Goal: Task Accomplishment & Management: Use online tool/utility

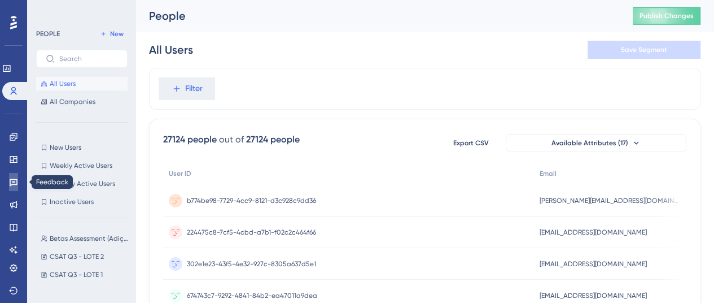
click at [16, 186] on icon at bounding box center [13, 181] width 9 height 9
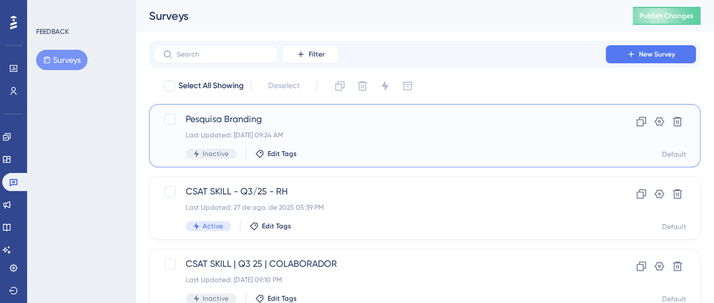
click at [222, 119] on span "Pesquisa Branding" at bounding box center [380, 119] width 388 height 14
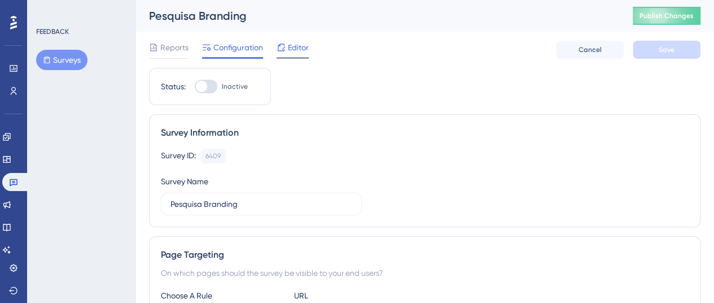
click at [292, 43] on span "Editor" at bounding box center [298, 48] width 21 height 14
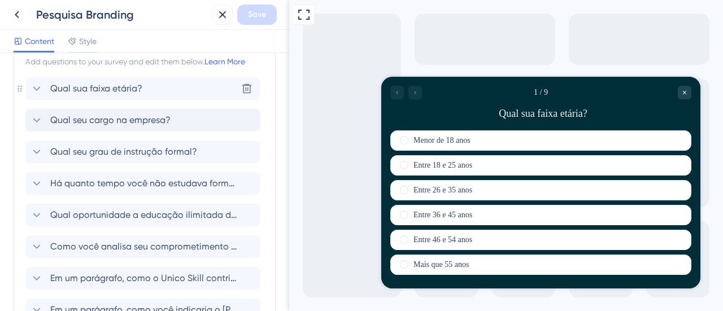
scroll to position [56, 0]
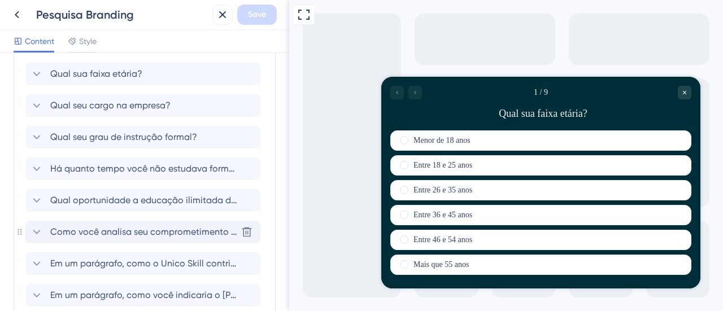
click at [152, 231] on span "Como você analisa seu comprometimento em continuar na empresa que trabalha hoje…" at bounding box center [143, 232] width 186 height 14
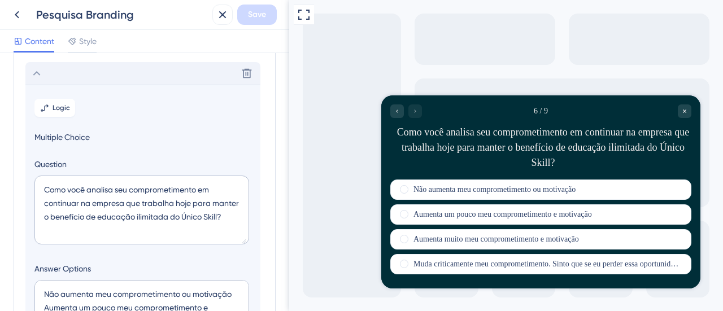
scroll to position [224, 0]
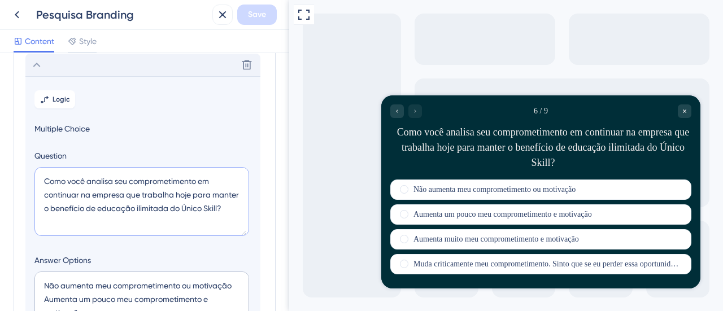
drag, startPoint x: 226, startPoint y: 209, endPoint x: 26, endPoint y: 174, distance: 203.5
click at [26, 174] on section "Logic Multiple Choice Question Como você analisa seu comprometimento em continu…" at bounding box center [142, 282] width 235 height 413
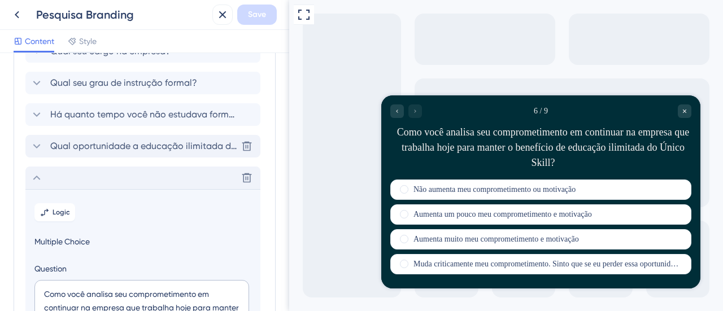
click at [33, 143] on icon at bounding box center [37, 146] width 14 height 14
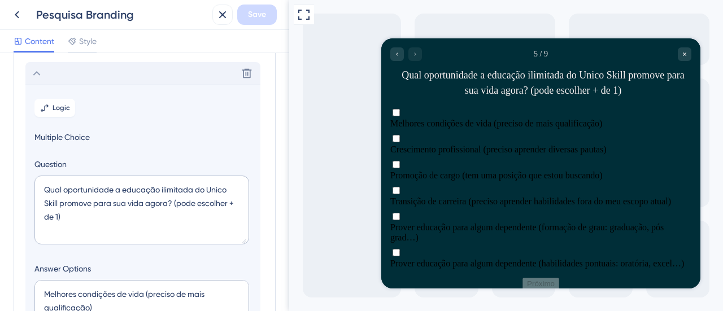
scroll to position [192, 0]
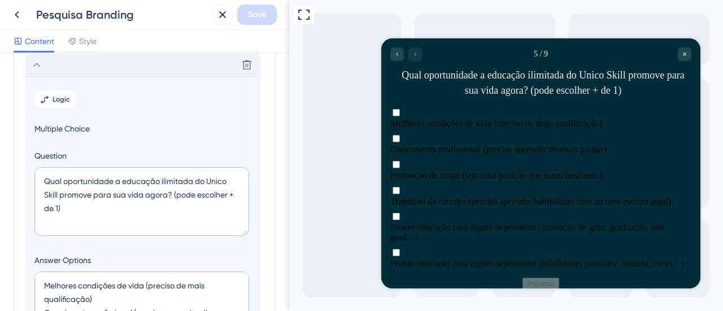
click at [38, 63] on icon at bounding box center [37, 65] width 14 height 14
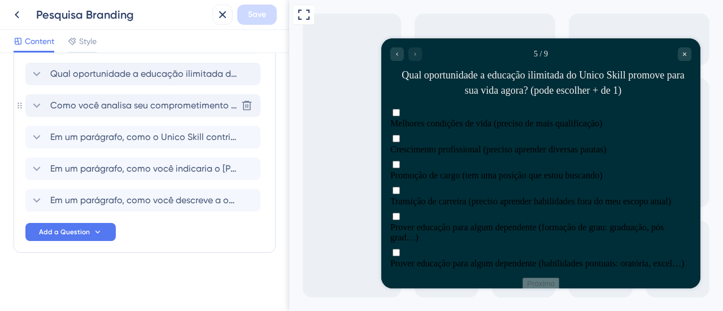
click at [38, 106] on icon at bounding box center [37, 106] width 14 height 14
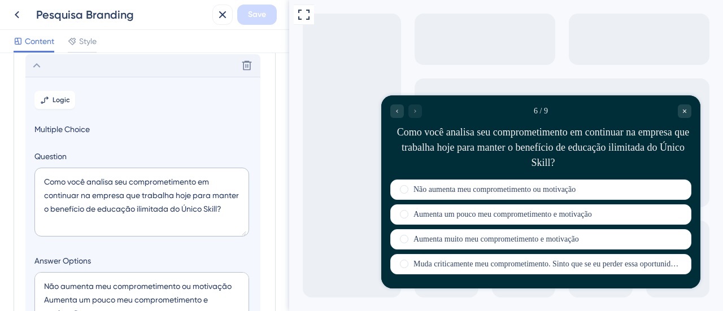
scroll to position [224, 0]
drag, startPoint x: 225, startPoint y: 208, endPoint x: 30, endPoint y: 154, distance: 201.7
click at [30, 154] on section "Logic Multiple Choice Question Como você analisa seu comprometimento em continu…" at bounding box center [142, 282] width 235 height 413
paste textarea "Ter acesso a educação ilimitada do Unico Skill aumenta seu desejo de permanecer…"
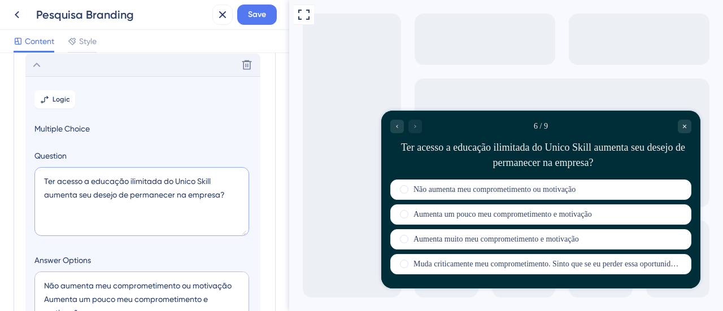
scroll to position [337, 0]
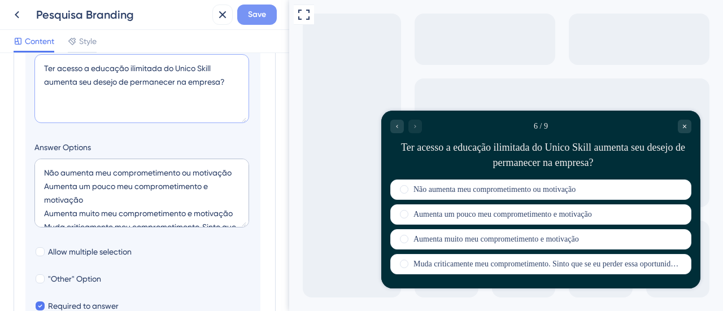
type textarea "Ter acesso a educação ilimitada do Unico Skill aumenta seu desejo de permanecer…"
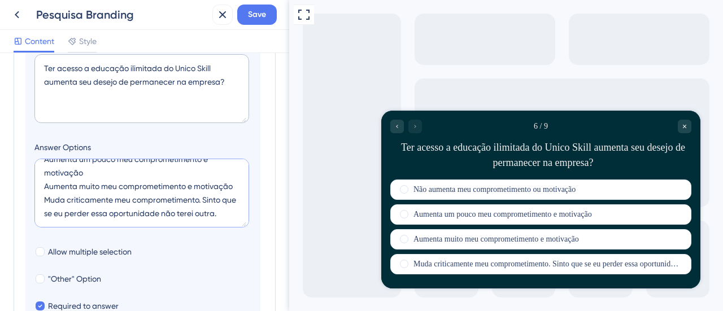
scroll to position [0, 0]
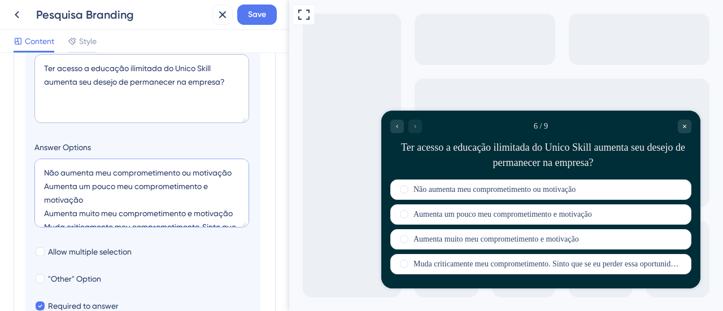
drag, startPoint x: 73, startPoint y: 202, endPoint x: 1, endPoint y: 128, distance: 103.4
click at [1, 128] on div "Survey Questions Add questions to your survey and edit them below. Learn More Q…" at bounding box center [144, 182] width 289 height 258
type input "-4"
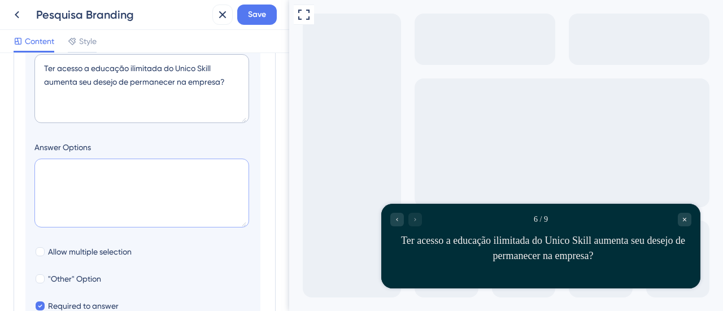
paste textarea "[PERSON_NAME], desejo permanecer pelo maior tempo possivel, para não perder o b…"
type textarea "[PERSON_NAME], desejo permanecer pelo maior tempo possivel, para não perder o b…"
type input "172"
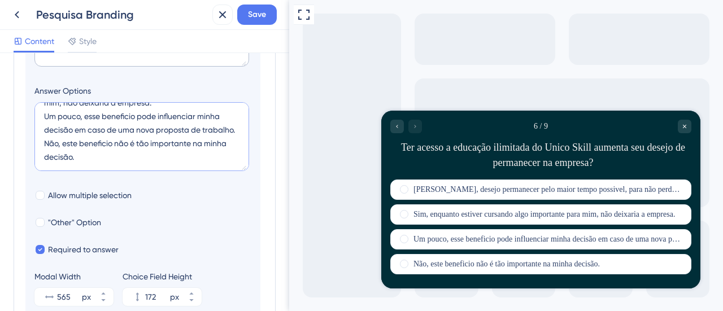
scroll to position [449, 0]
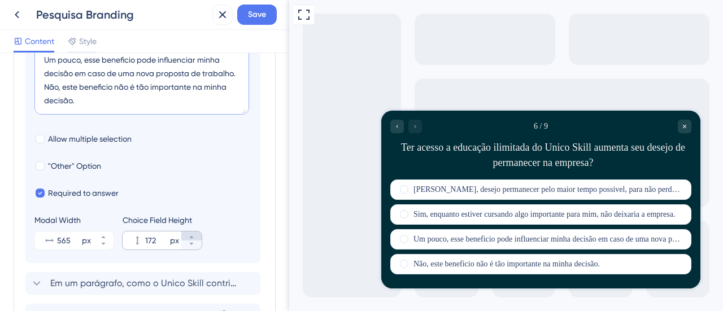
type textarea "[PERSON_NAME], desejo permanecer pelo maior tempo possivel, para não perder o b…"
click at [190, 234] on icon at bounding box center [191, 237] width 7 height 7
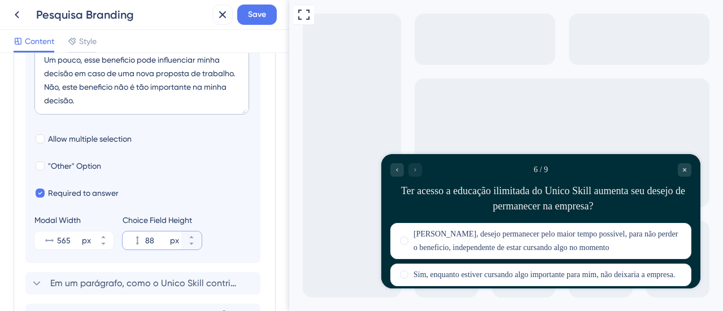
click at [146, 237] on input "88" at bounding box center [156, 241] width 23 height 14
click at [162, 237] on input "88" at bounding box center [156, 241] width 23 height 14
click at [190, 234] on icon at bounding box center [191, 237] width 7 height 7
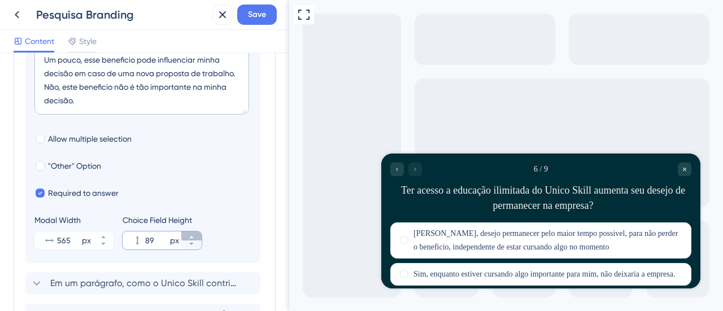
click at [190, 234] on icon at bounding box center [191, 237] width 7 height 7
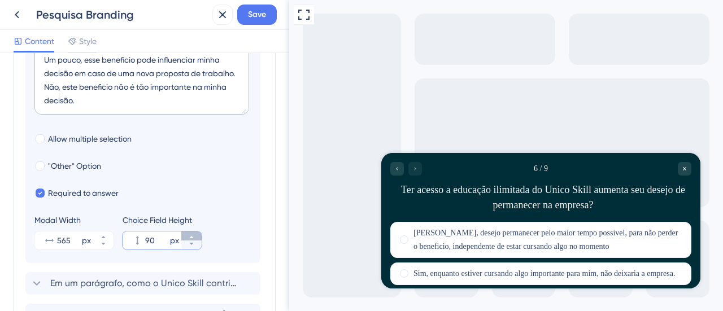
click at [190, 234] on icon at bounding box center [191, 237] width 7 height 7
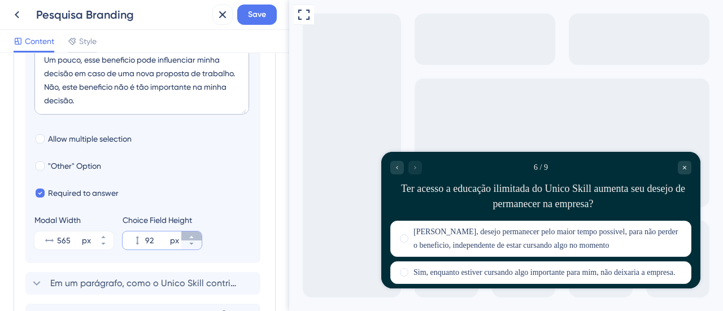
click at [190, 234] on icon at bounding box center [191, 237] width 7 height 7
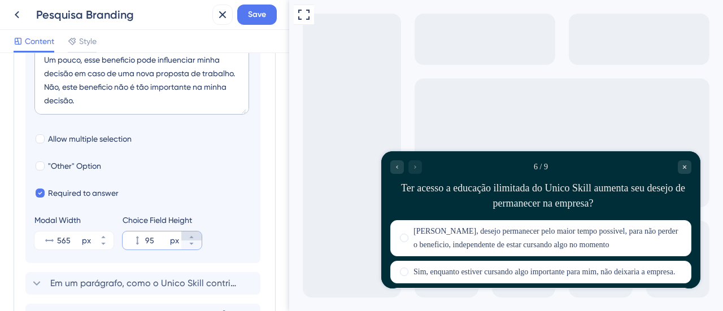
click at [190, 234] on icon at bounding box center [191, 237] width 7 height 7
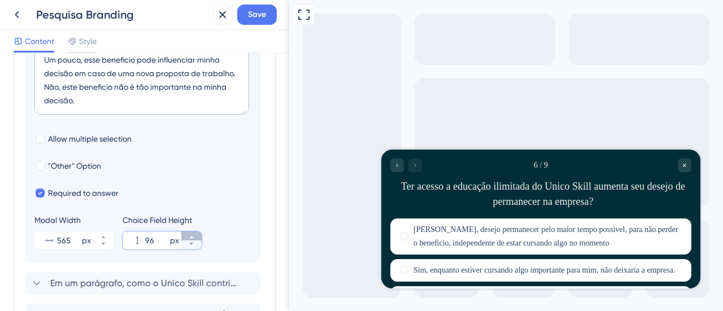
click at [190, 234] on icon at bounding box center [191, 237] width 7 height 7
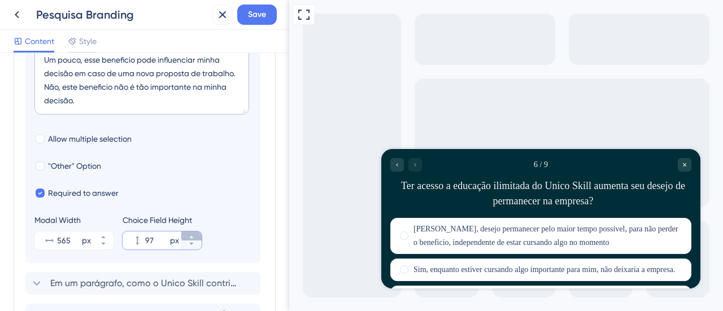
click at [190, 234] on icon at bounding box center [191, 237] width 7 height 7
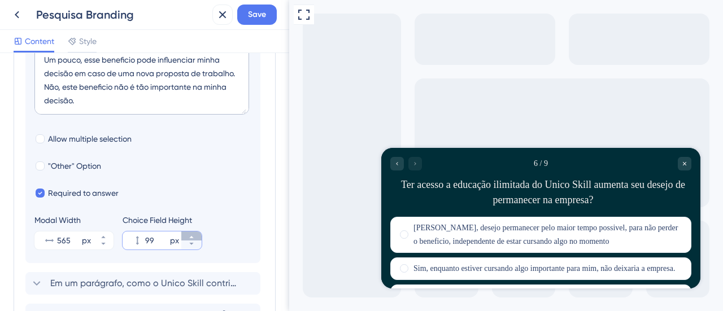
click at [190, 234] on icon at bounding box center [191, 237] width 7 height 7
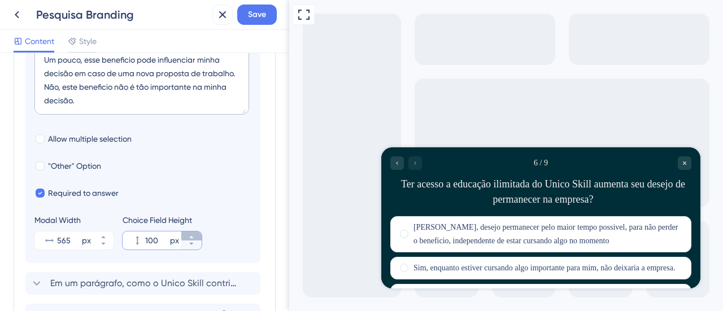
click at [190, 234] on icon at bounding box center [191, 237] width 7 height 7
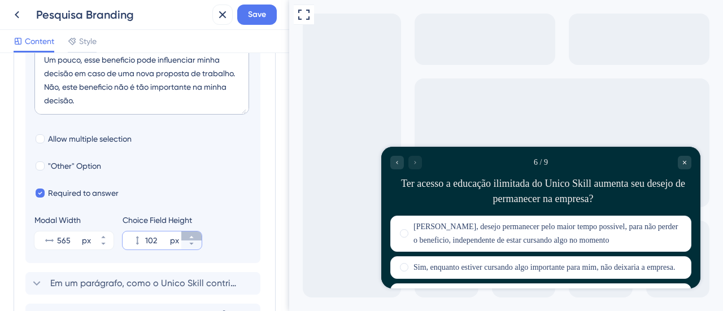
click at [190, 234] on icon at bounding box center [191, 237] width 7 height 7
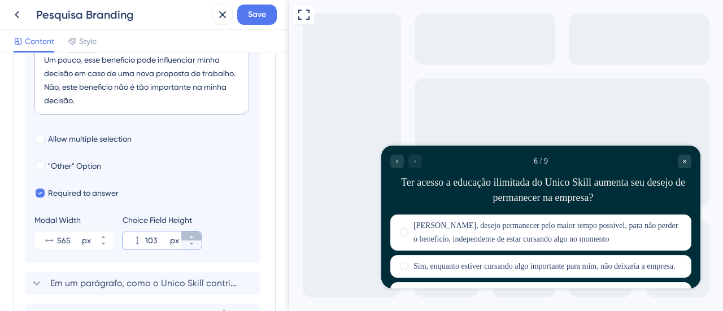
click at [190, 234] on icon at bounding box center [191, 237] width 7 height 7
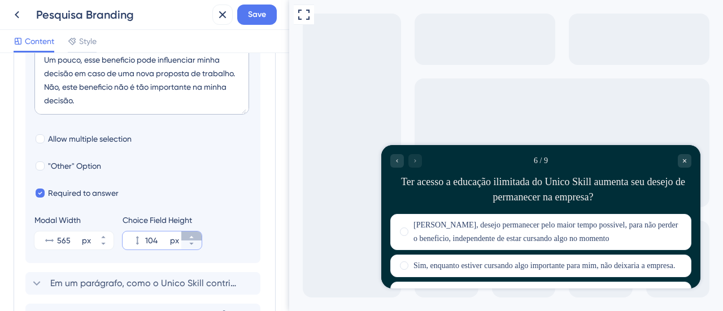
click at [190, 234] on icon at bounding box center [191, 237] width 7 height 7
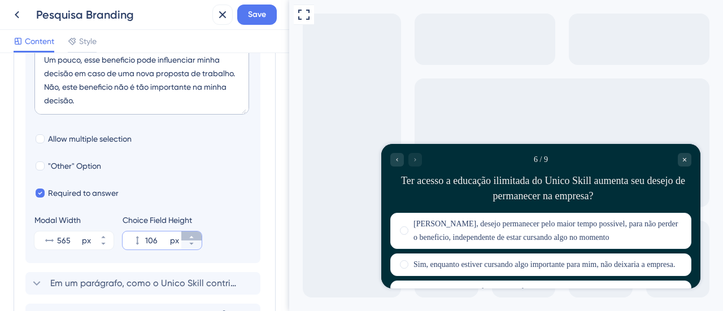
click at [190, 234] on icon at bounding box center [191, 237] width 7 height 7
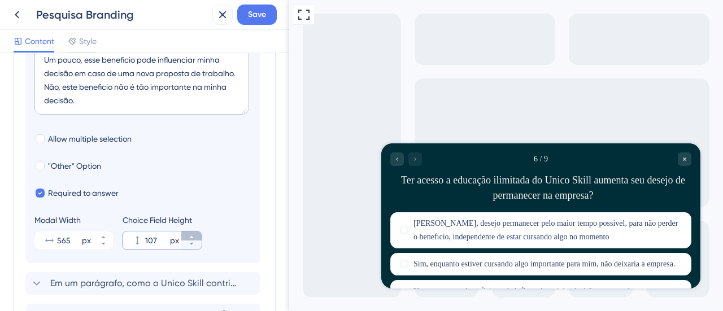
click at [190, 234] on icon at bounding box center [191, 237] width 7 height 7
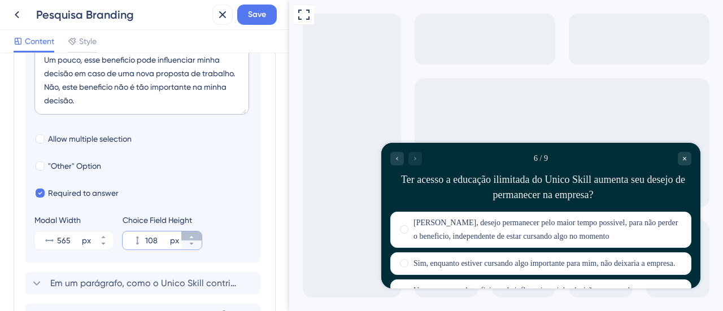
click at [190, 234] on icon at bounding box center [191, 237] width 7 height 7
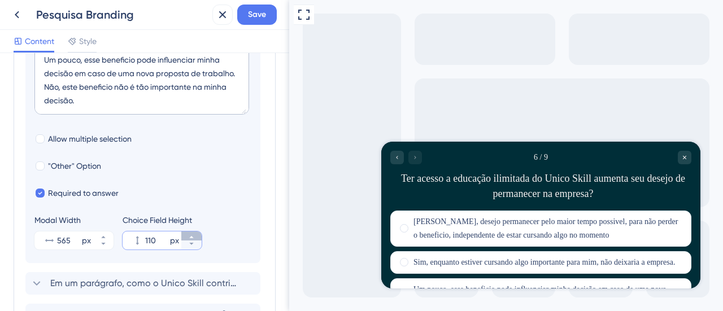
click at [190, 234] on icon at bounding box center [191, 237] width 7 height 7
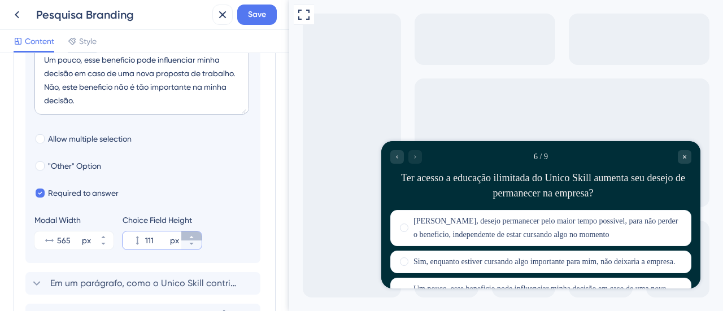
click at [190, 234] on icon at bounding box center [191, 237] width 7 height 7
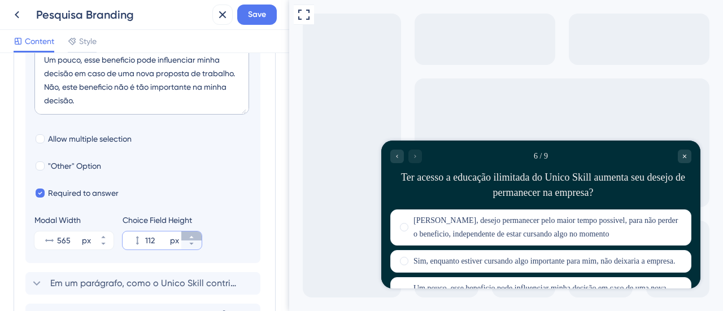
click at [190, 234] on icon at bounding box center [191, 237] width 7 height 7
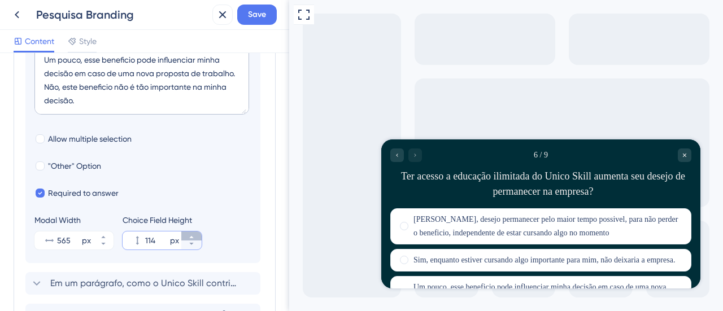
click at [190, 234] on icon at bounding box center [191, 237] width 7 height 7
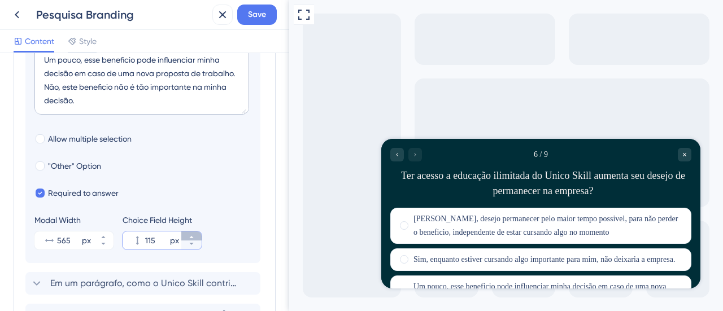
click at [190, 234] on icon at bounding box center [191, 237] width 7 height 7
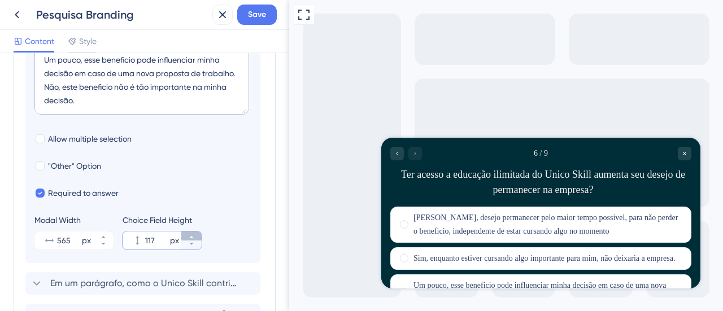
click at [190, 234] on icon at bounding box center [191, 237] width 7 height 7
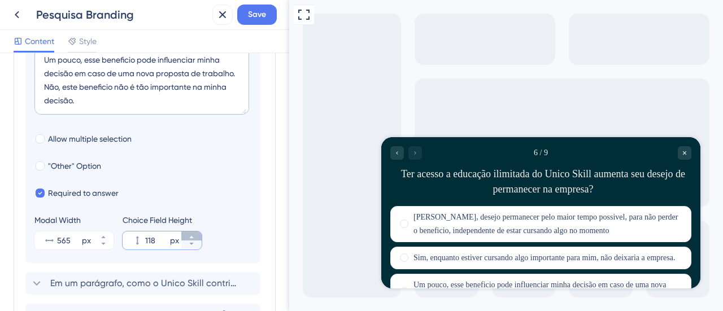
click at [190, 234] on icon at bounding box center [191, 237] width 7 height 7
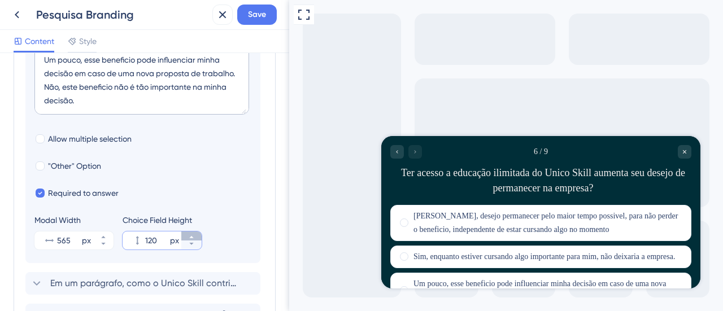
click at [190, 234] on icon at bounding box center [191, 237] width 7 height 7
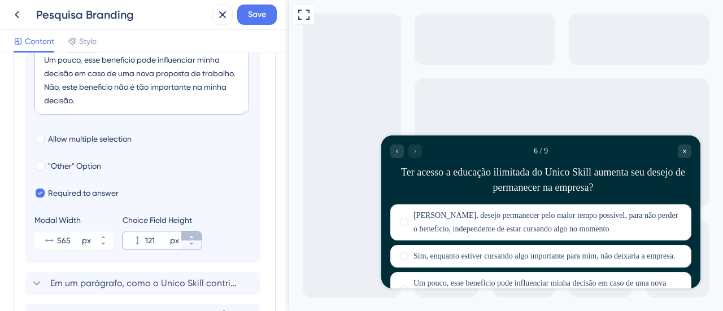
click at [190, 234] on icon at bounding box center [191, 237] width 7 height 7
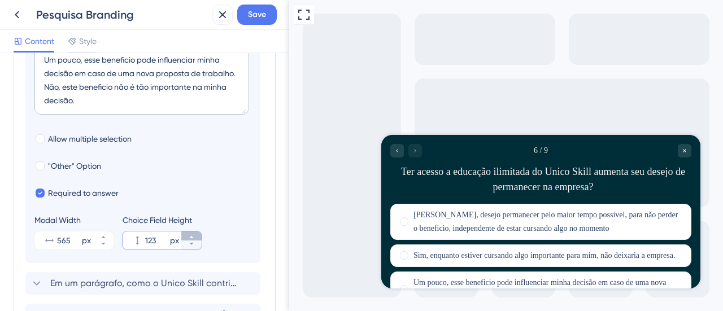
click at [190, 234] on icon at bounding box center [191, 237] width 7 height 7
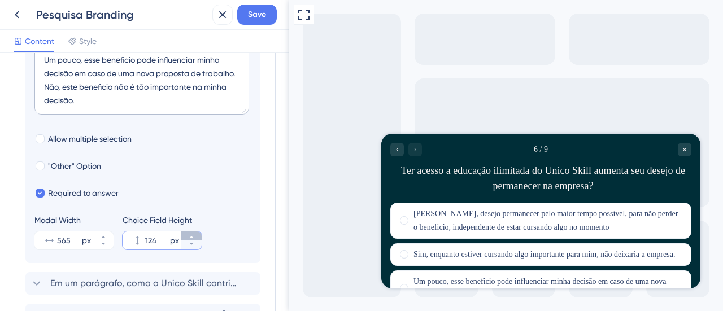
click at [190, 234] on icon at bounding box center [191, 237] width 7 height 7
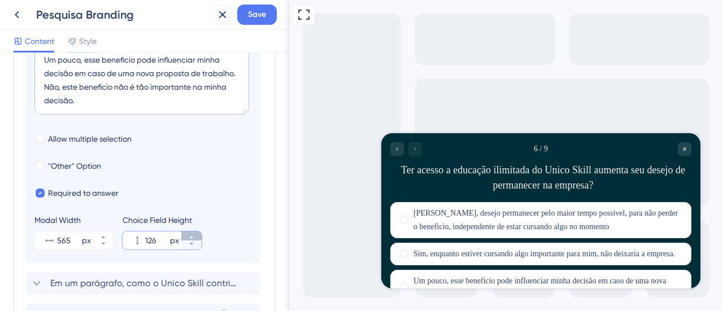
click at [190, 234] on icon at bounding box center [191, 237] width 7 height 7
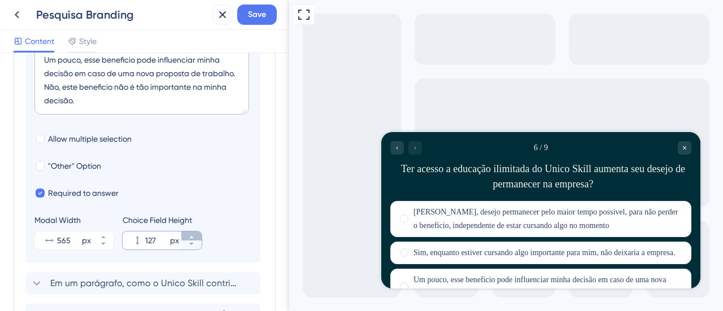
click at [190, 234] on icon at bounding box center [191, 237] width 7 height 7
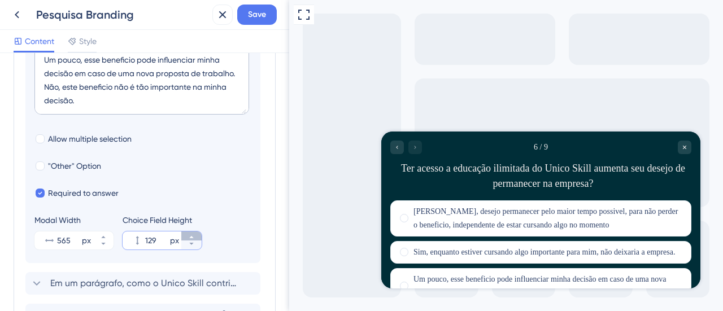
click at [189, 234] on icon at bounding box center [191, 237] width 7 height 7
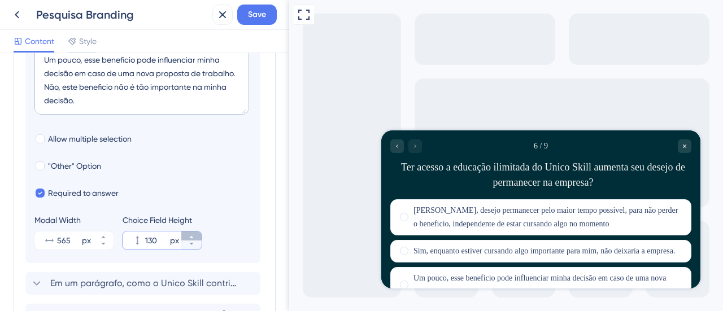
click at [189, 232] on button "130 px" at bounding box center [191, 236] width 20 height 9
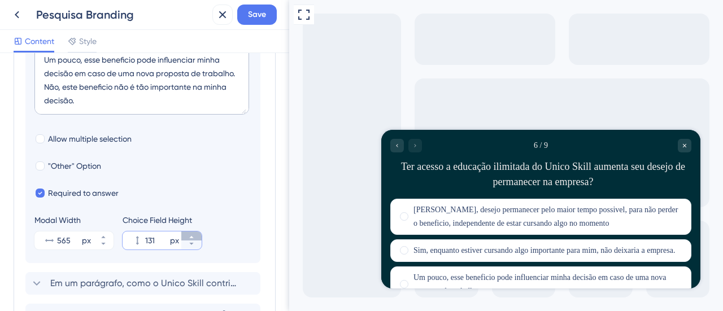
click at [189, 232] on button "131 px" at bounding box center [191, 236] width 20 height 9
click at [189, 232] on button "132 px" at bounding box center [191, 236] width 20 height 9
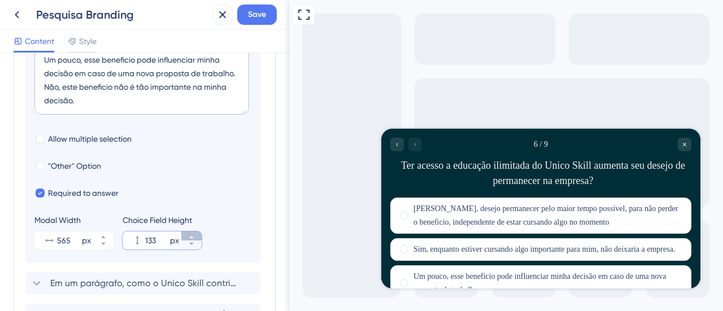
click at [189, 232] on button "133 px" at bounding box center [191, 236] width 20 height 9
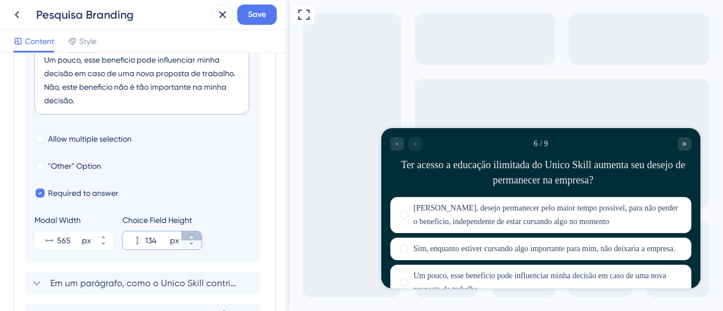
click at [189, 232] on button "134 px" at bounding box center [191, 236] width 20 height 9
click at [189, 232] on button "135 px" at bounding box center [191, 236] width 20 height 9
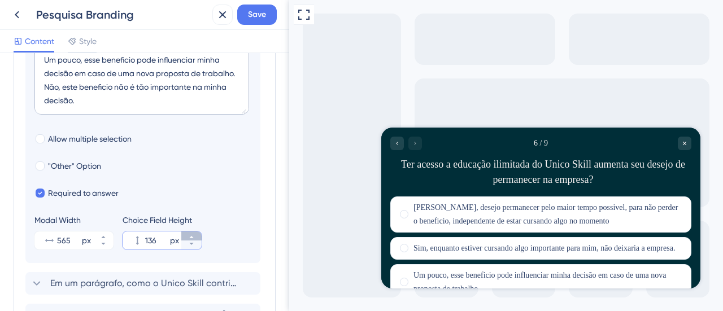
click at [189, 232] on button "136 px" at bounding box center [191, 236] width 20 height 9
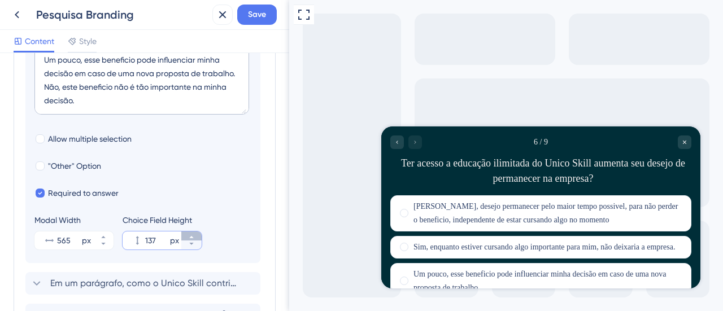
click at [189, 232] on button "137 px" at bounding box center [191, 236] width 20 height 9
click at [189, 232] on button "138 px" at bounding box center [191, 236] width 20 height 9
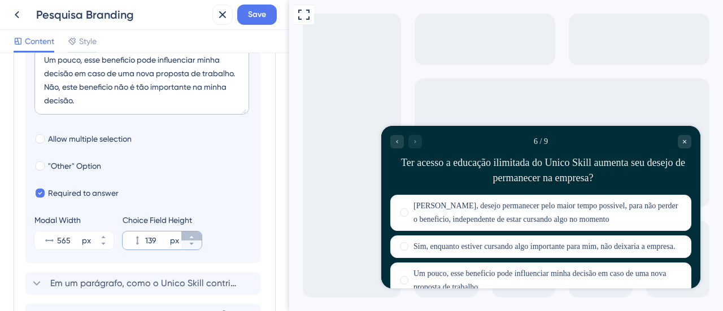
click at [189, 232] on button "139 px" at bounding box center [191, 236] width 20 height 9
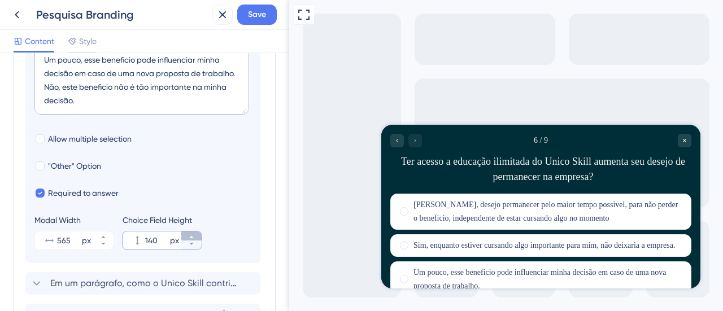
click at [189, 232] on button "140 px" at bounding box center [191, 236] width 20 height 9
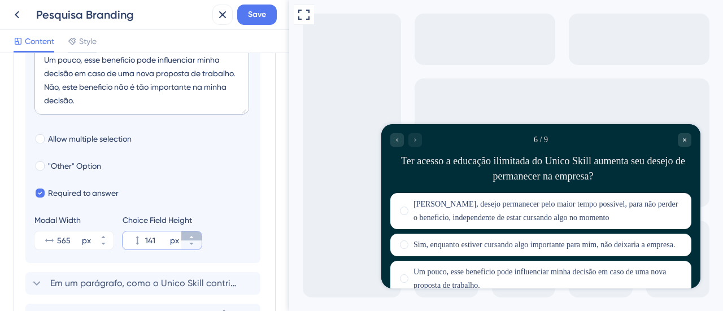
click at [189, 232] on button "141 px" at bounding box center [191, 236] width 20 height 9
click at [189, 232] on button "142 px" at bounding box center [191, 236] width 20 height 9
click at [189, 232] on button "143 px" at bounding box center [191, 236] width 20 height 9
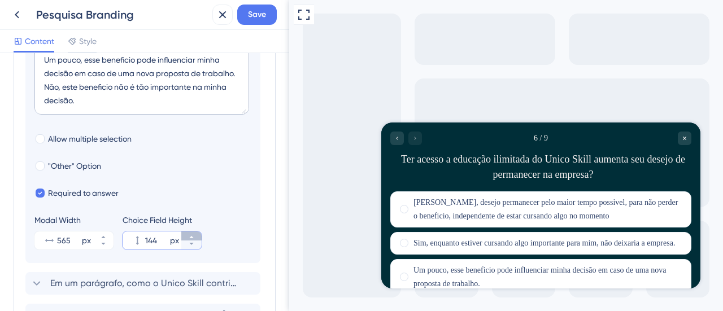
click at [191, 237] on icon at bounding box center [191, 237] width 7 height 7
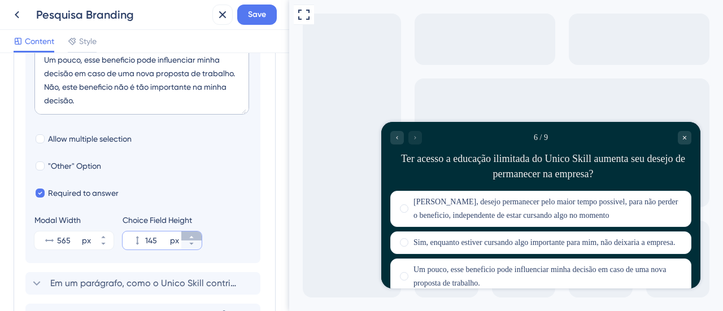
click at [191, 236] on icon at bounding box center [191, 237] width 4 height 2
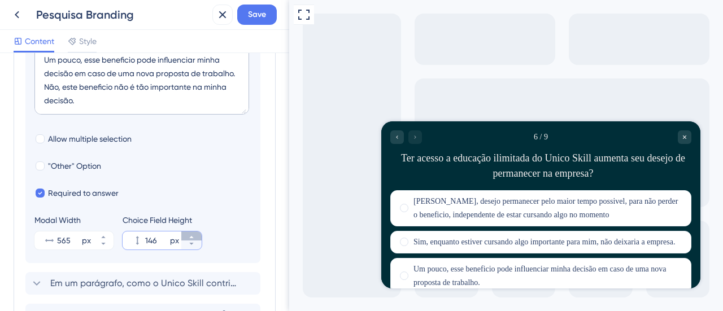
click at [191, 235] on icon at bounding box center [191, 237] width 7 height 7
type input "147"
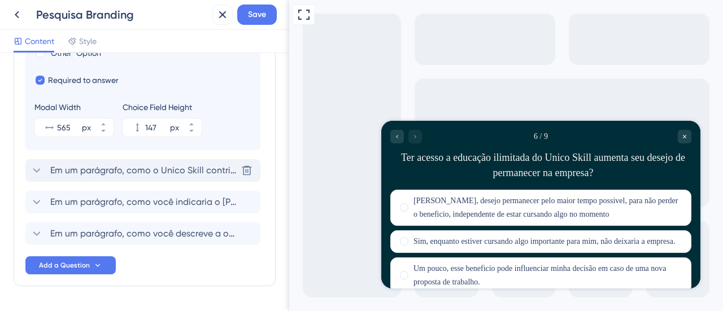
click at [37, 171] on icon at bounding box center [37, 171] width 14 height 14
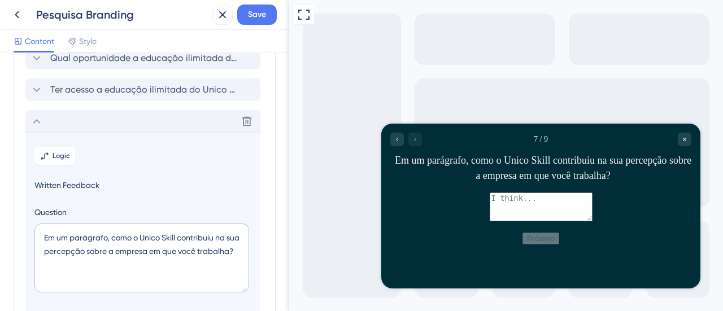
scroll to position [86, 0]
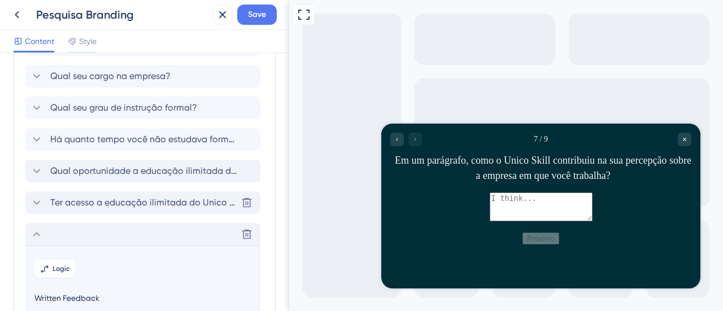
click at [37, 199] on icon at bounding box center [37, 203] width 14 height 14
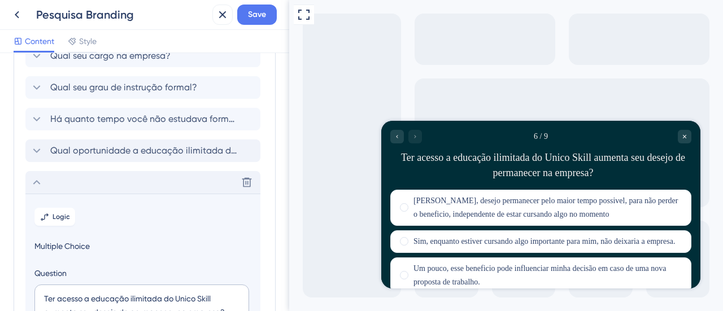
scroll to position [88, 0]
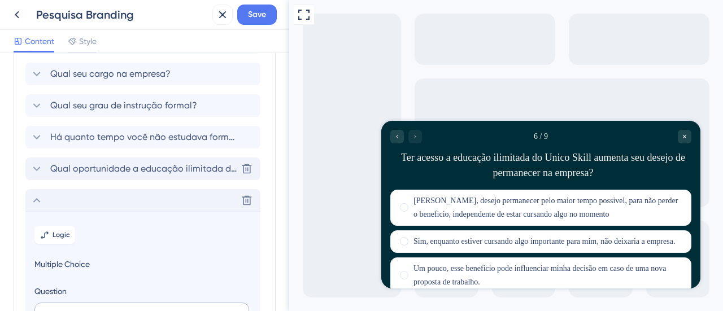
click at [37, 166] on icon at bounding box center [37, 169] width 14 height 14
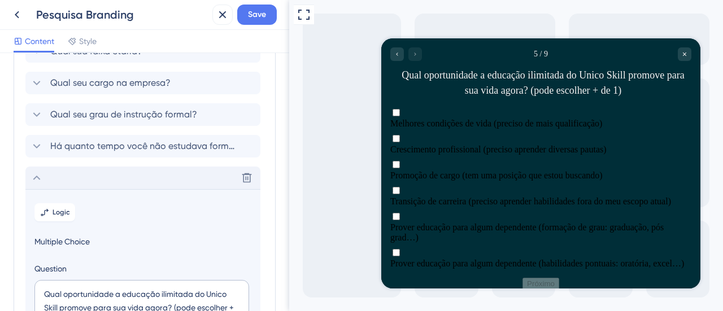
scroll to position [136, 0]
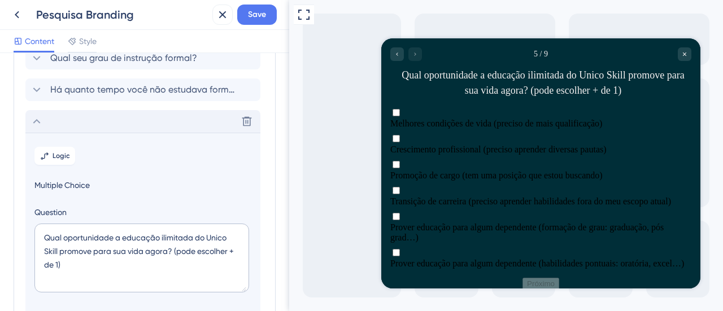
click at [38, 120] on icon at bounding box center [37, 122] width 14 height 14
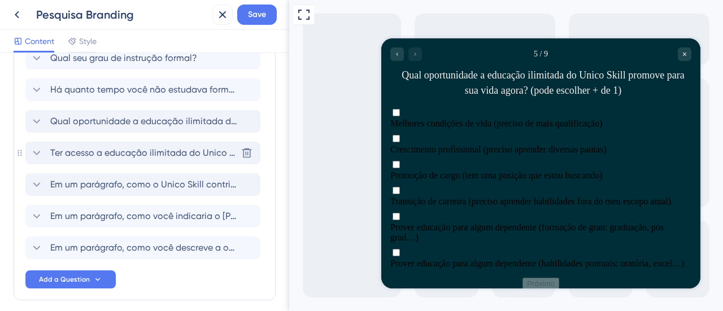
scroll to position [183, 0]
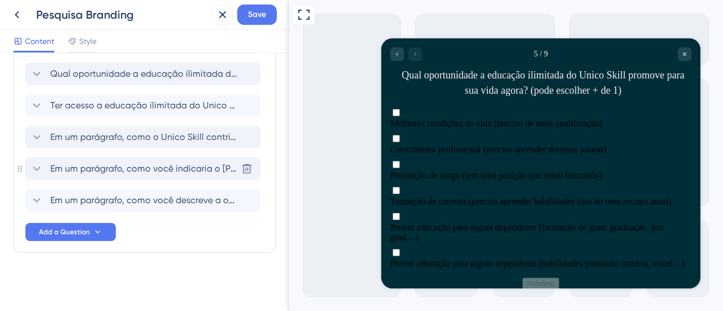
click at [41, 165] on icon at bounding box center [37, 169] width 14 height 14
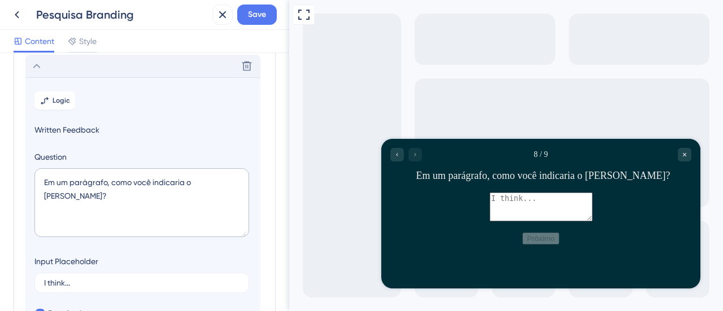
scroll to position [287, 0]
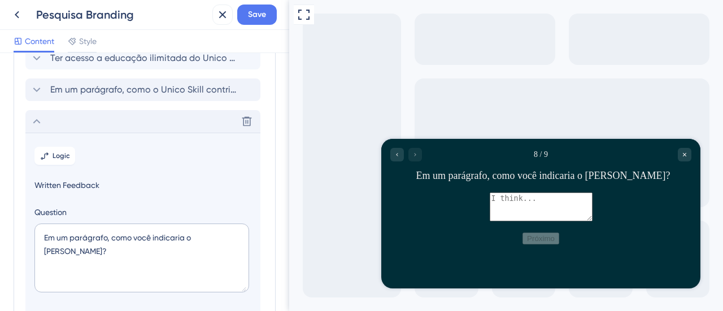
click at [36, 119] on icon at bounding box center [37, 122] width 14 height 14
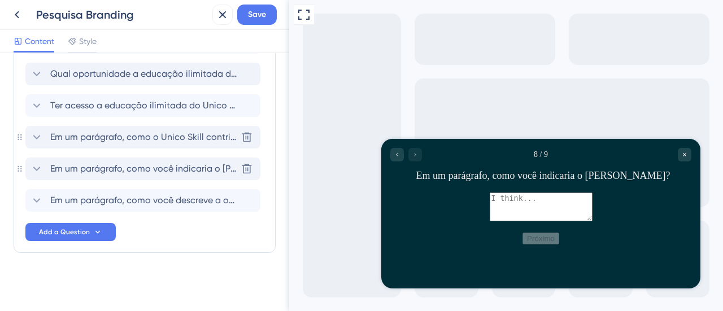
click at [36, 138] on icon at bounding box center [36, 137] width 7 height 5
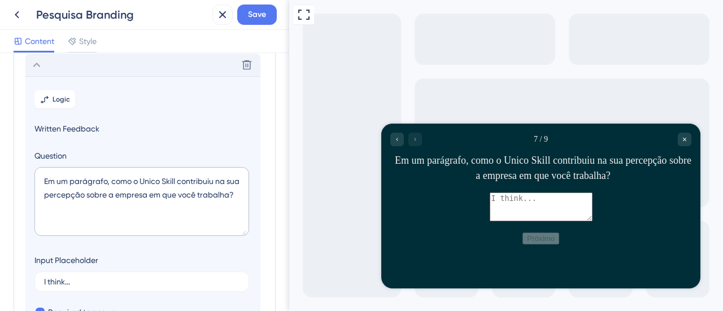
scroll to position [142, 0]
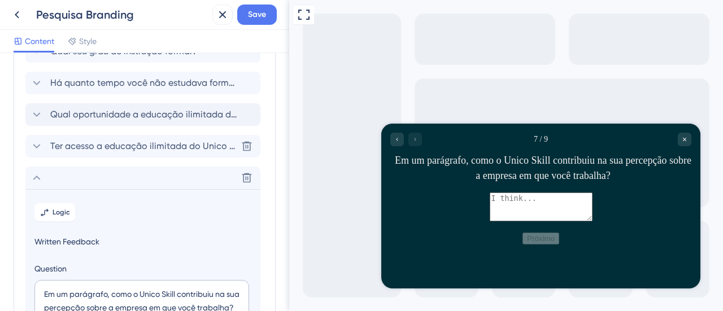
click at [35, 144] on icon at bounding box center [37, 146] width 14 height 14
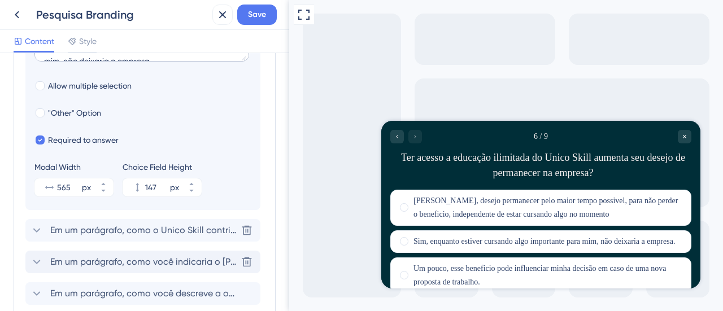
scroll to position [562, 0]
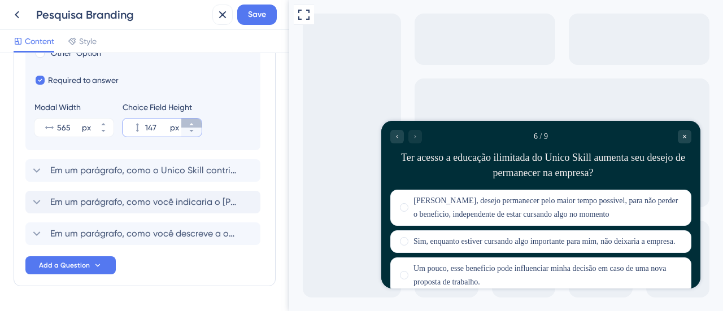
click at [192, 123] on icon at bounding box center [191, 124] width 7 height 7
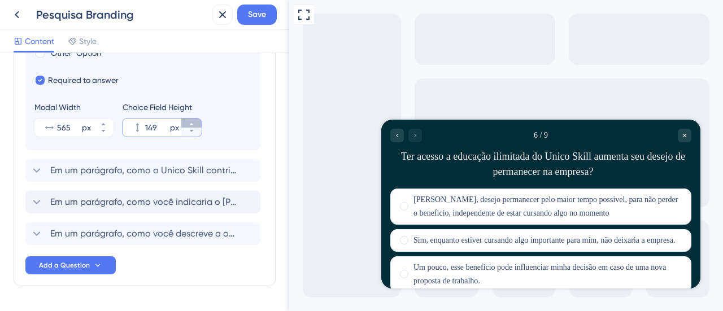
click at [192, 123] on icon at bounding box center [191, 124] width 7 height 7
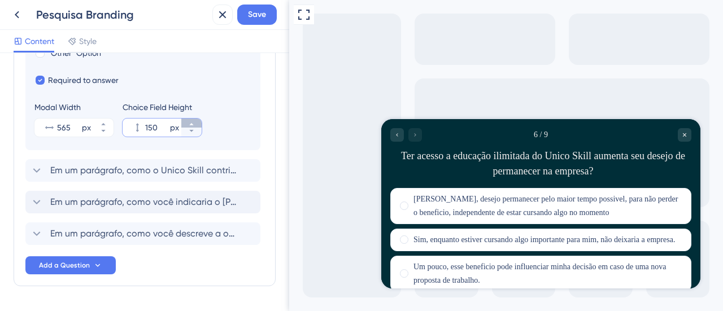
click at [192, 123] on icon at bounding box center [191, 124] width 7 height 7
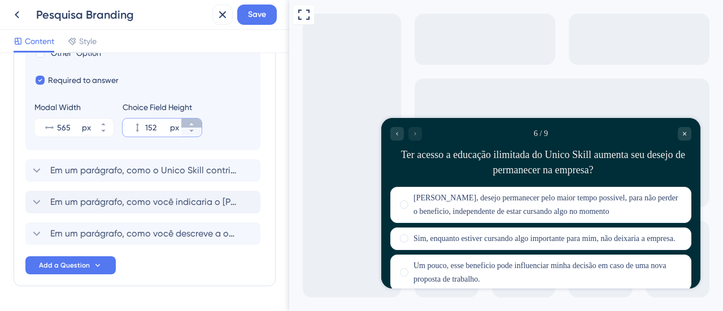
click at [192, 123] on icon at bounding box center [191, 124] width 7 height 7
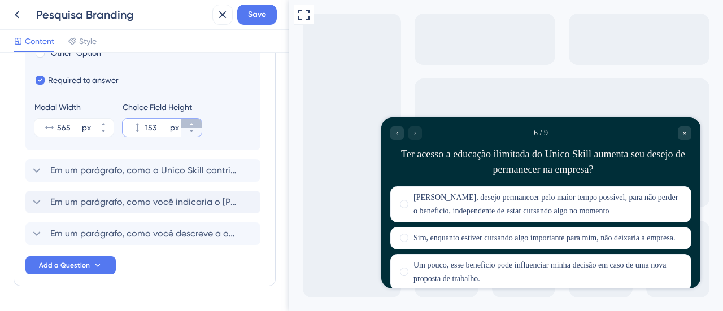
click at [192, 123] on icon at bounding box center [191, 124] width 7 height 7
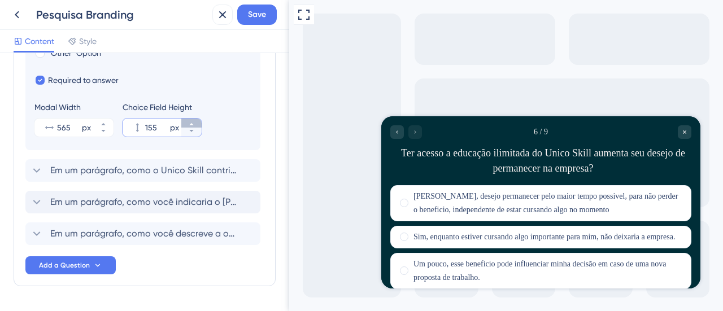
click at [192, 123] on icon at bounding box center [191, 124] width 7 height 7
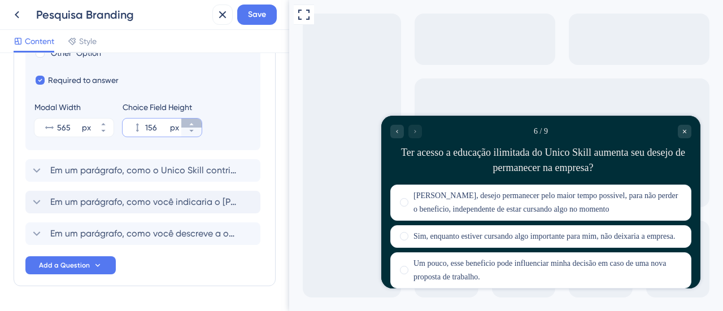
click at [192, 123] on icon at bounding box center [191, 124] width 7 height 7
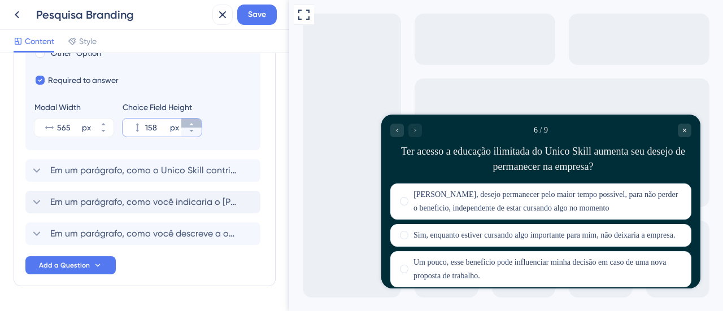
click at [192, 123] on icon at bounding box center [191, 124] width 7 height 7
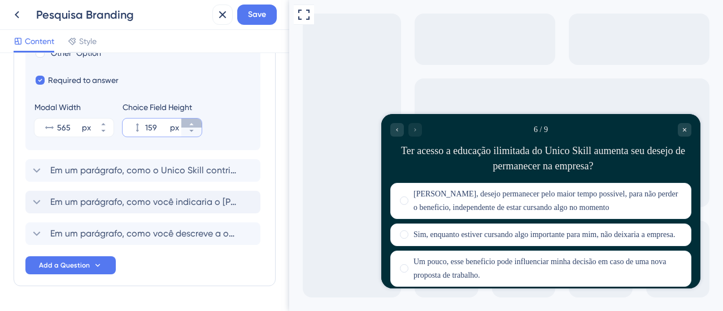
click at [192, 123] on icon at bounding box center [191, 124] width 7 height 7
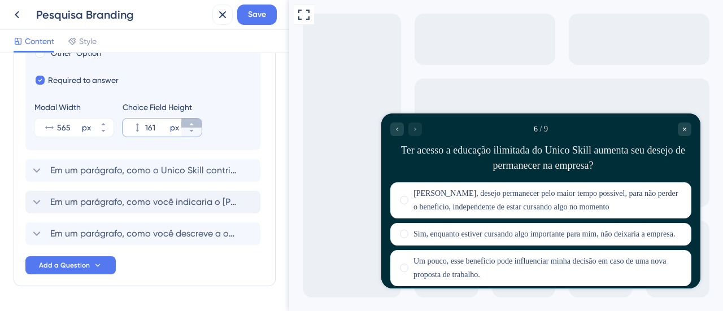
click at [192, 123] on icon at bounding box center [191, 124] width 7 height 7
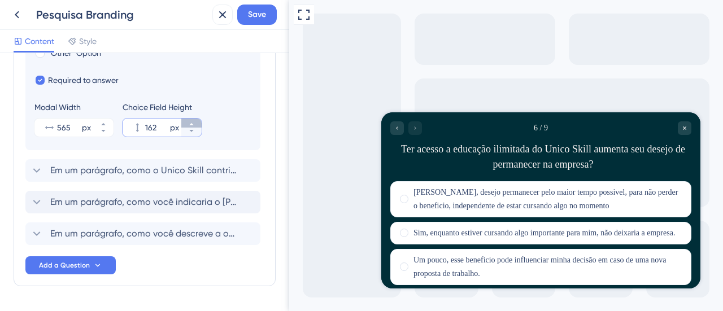
click at [192, 123] on icon at bounding box center [191, 124] width 7 height 7
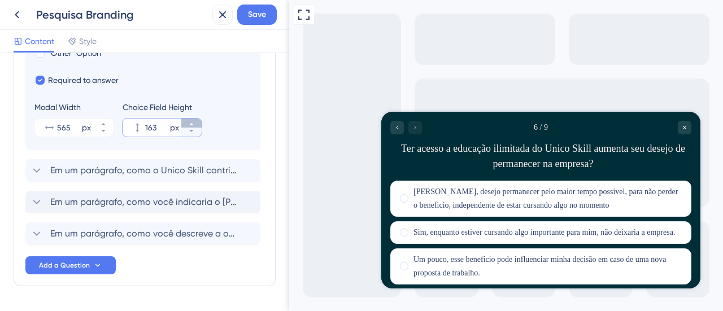
click at [192, 123] on icon at bounding box center [191, 124] width 7 height 7
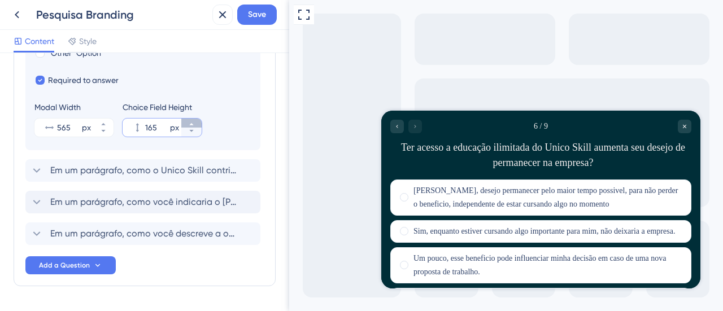
click at [192, 123] on icon at bounding box center [191, 124] width 7 height 7
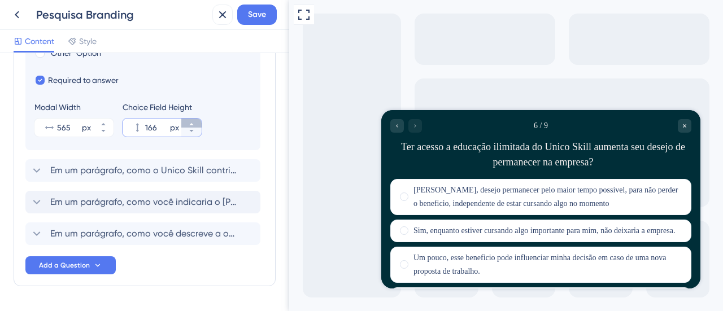
click at [192, 123] on icon at bounding box center [191, 124] width 7 height 7
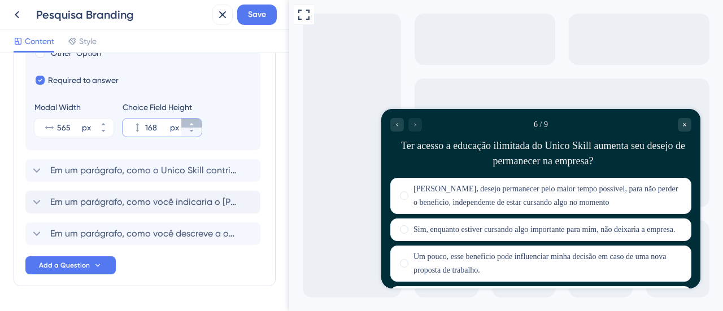
click at [192, 123] on icon at bounding box center [191, 124] width 7 height 7
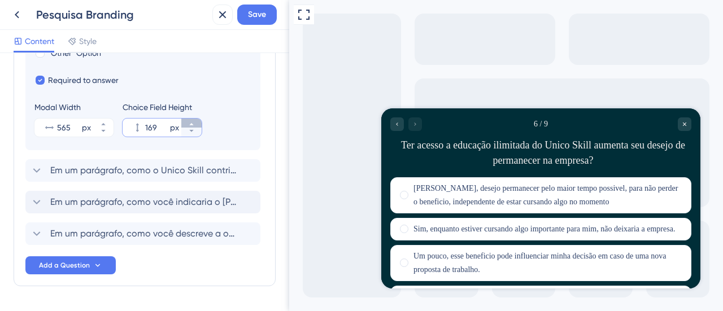
click at [192, 123] on icon at bounding box center [191, 124] width 7 height 7
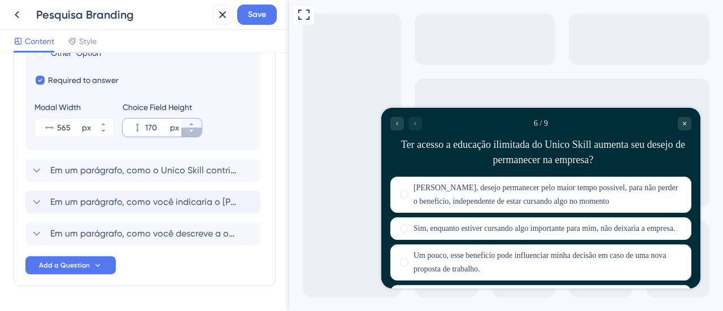
click at [193, 130] on icon at bounding box center [191, 131] width 7 height 7
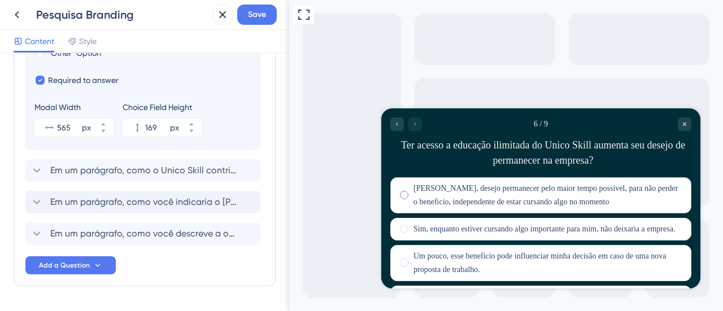
click at [674, 189] on label "[PERSON_NAME], desejo permanecer pelo maior tempo possivel, para não perder o b…" at bounding box center [547, 195] width 268 height 27
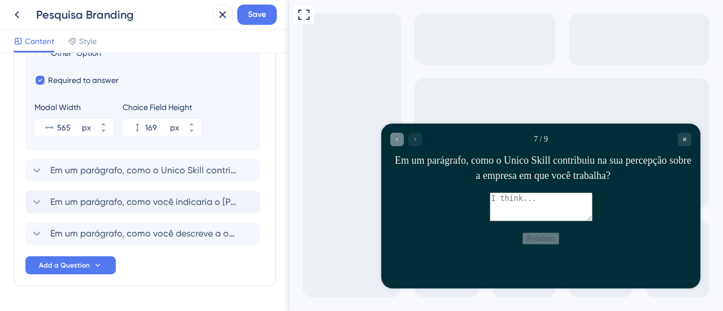
click at [398, 137] on icon "Go to Question 6" at bounding box center [397, 139] width 7 height 7
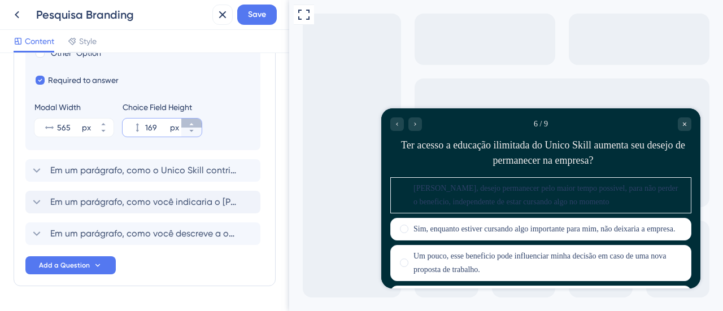
click at [194, 124] on button "169 px" at bounding box center [191, 123] width 20 height 9
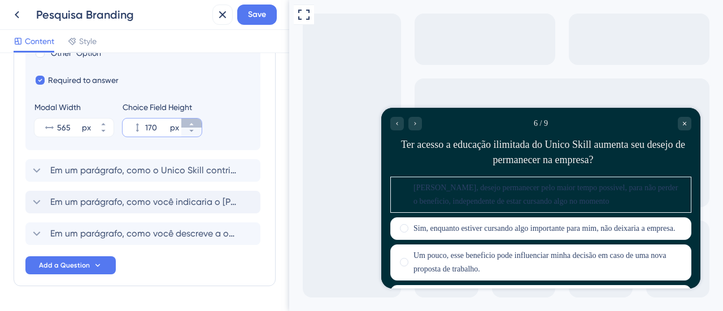
click at [194, 124] on button "170 px" at bounding box center [191, 123] width 20 height 9
click at [194, 124] on button "171 px" at bounding box center [191, 123] width 20 height 9
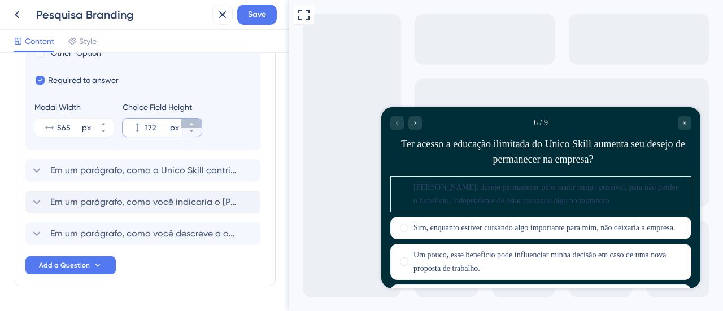
click at [194, 124] on button "172 px" at bounding box center [191, 123] width 20 height 9
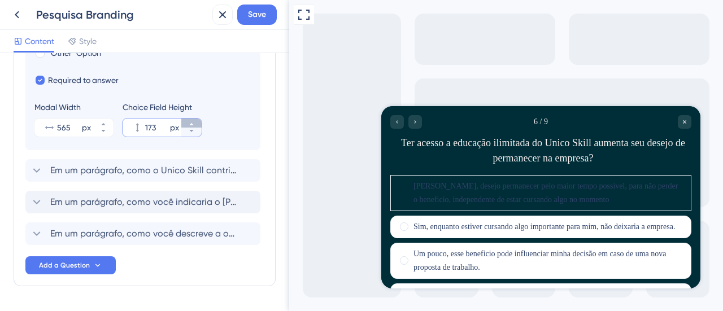
click at [194, 124] on icon at bounding box center [191, 124] width 7 height 7
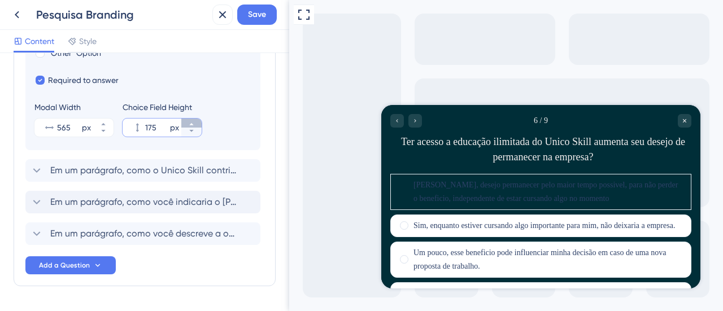
click at [194, 123] on icon at bounding box center [191, 124] width 7 height 7
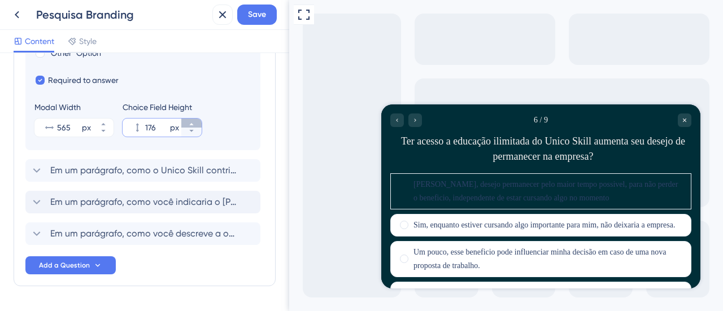
click at [194, 123] on icon at bounding box center [191, 124] width 7 height 7
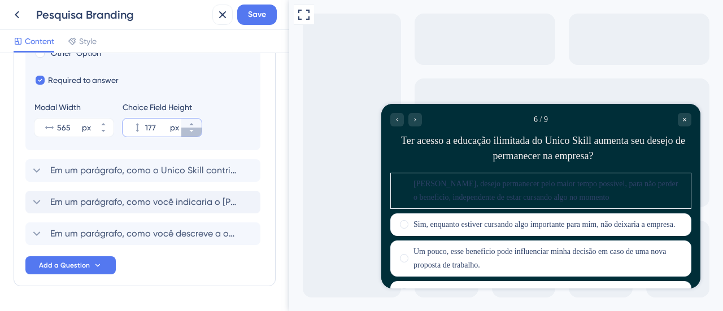
click at [190, 128] on icon at bounding box center [191, 131] width 7 height 7
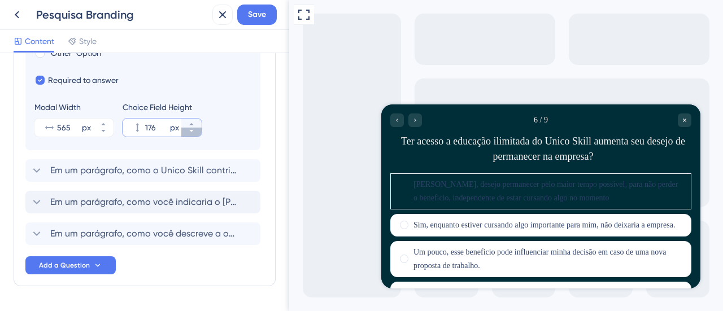
click at [190, 128] on icon at bounding box center [191, 131] width 7 height 7
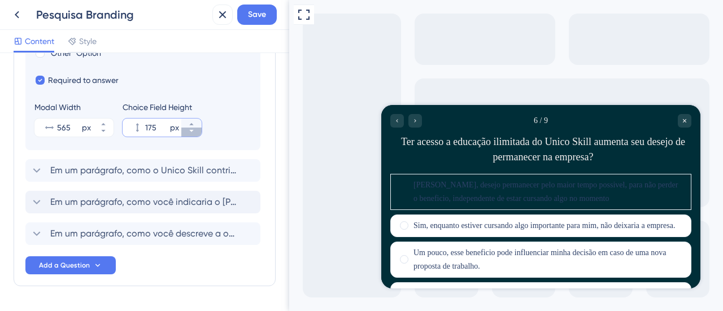
click at [190, 128] on icon at bounding box center [191, 131] width 7 height 7
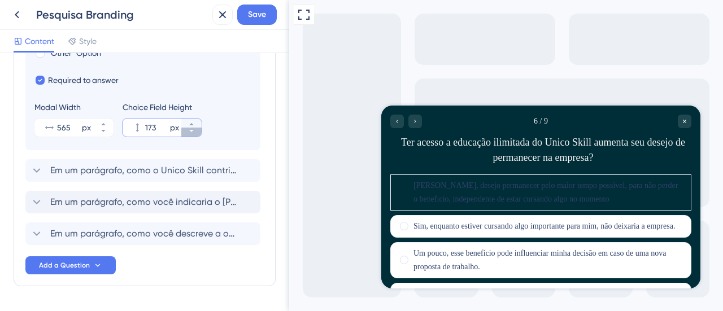
click at [190, 128] on icon at bounding box center [191, 131] width 7 height 7
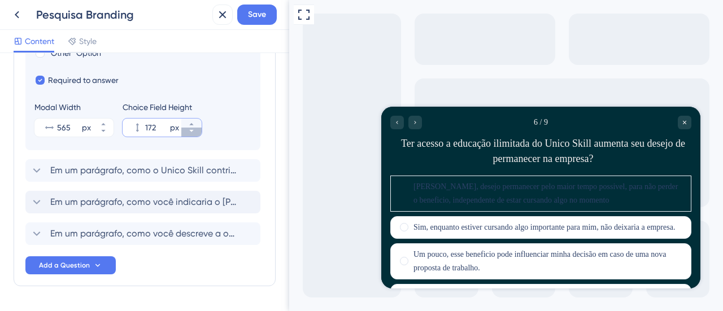
click at [189, 128] on icon at bounding box center [191, 131] width 7 height 7
type input "170"
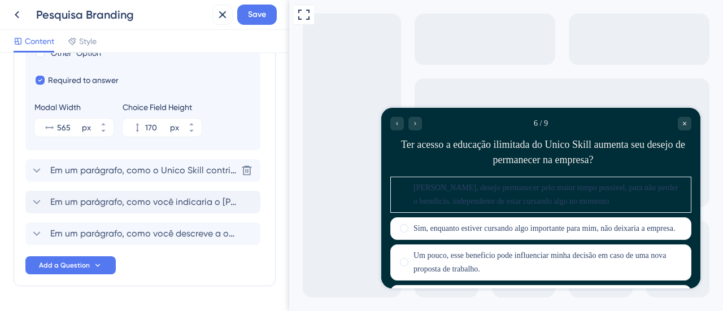
click at [151, 172] on span "Em um parágrafo, como o Unico Skill contribuiu na sua percepção sobre a empresa…" at bounding box center [143, 171] width 186 height 14
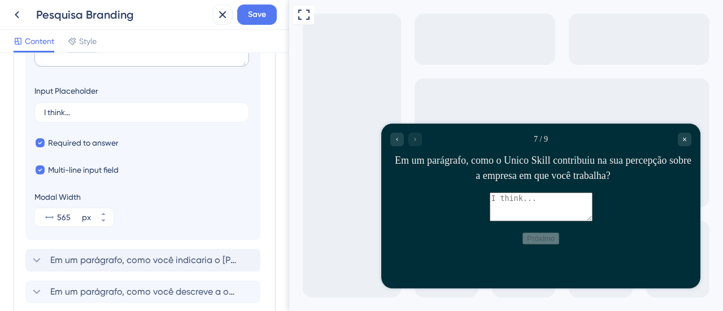
scroll to position [516, 0]
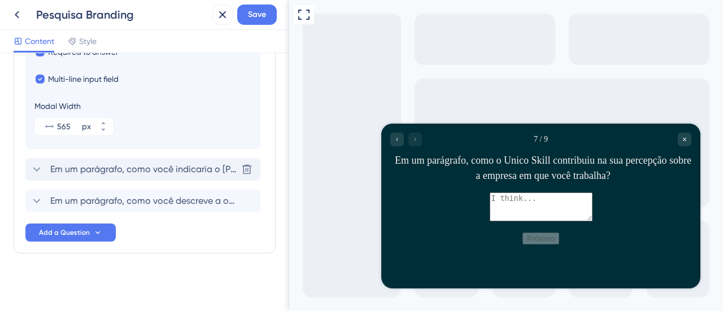
click at [41, 169] on icon at bounding box center [37, 170] width 14 height 14
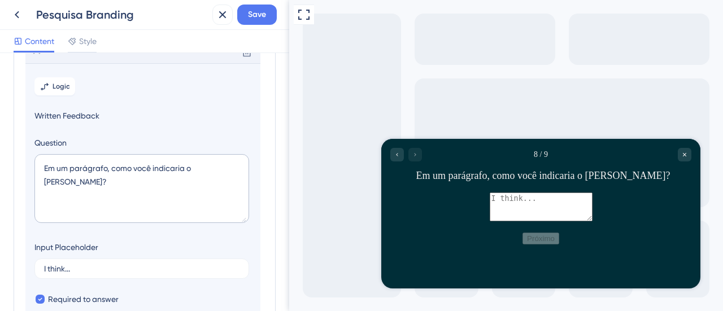
scroll to position [287, 0]
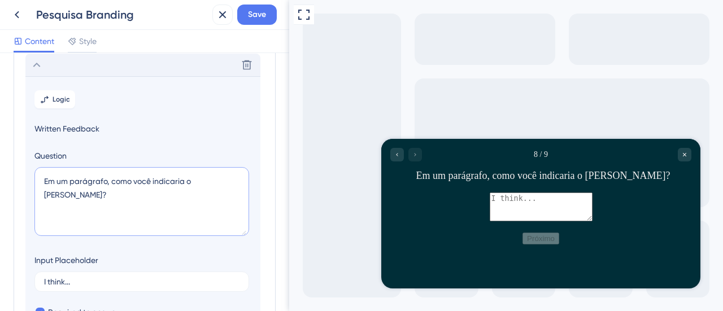
drag, startPoint x: 59, startPoint y: 188, endPoint x: 0, endPoint y: 181, distance: 59.1
click at [0, 181] on div "Survey Questions Add questions to your survey and edit them below. Learn More Q…" at bounding box center [144, 182] width 289 height 258
paste textarea "quais as vantagens e desvantagens você enxerga no benefício educação do U"
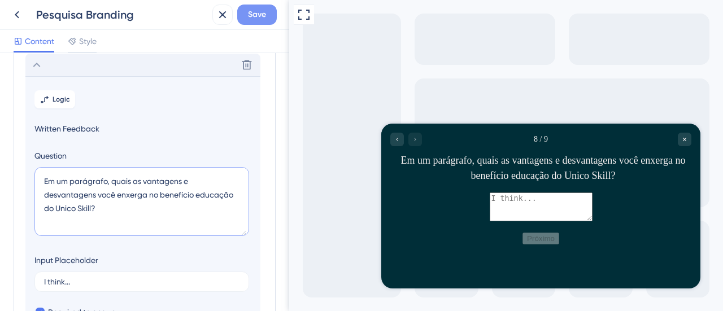
type textarea "Em um parágrafo, quais as vantagens e desvantagens você enxerga no benefício ed…"
click at [251, 15] on span "Save" at bounding box center [257, 15] width 18 height 14
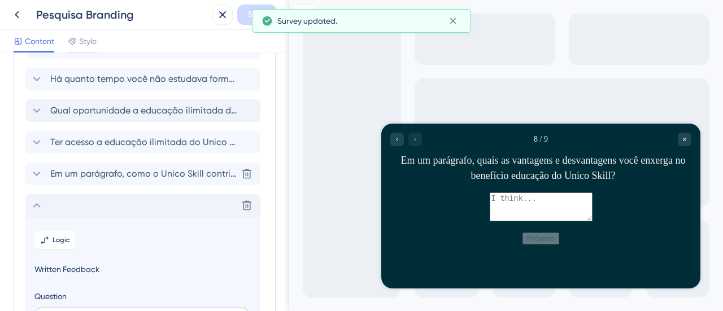
scroll to position [0, 0]
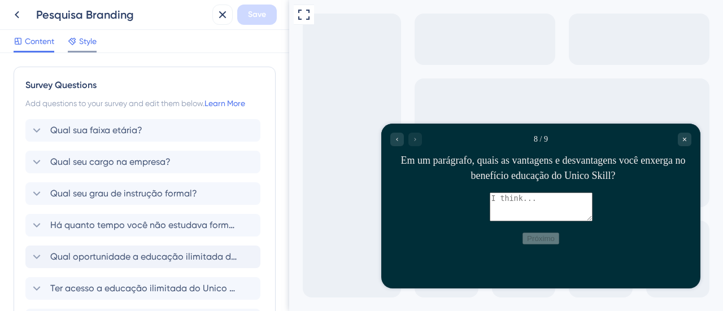
click at [85, 39] on span "Style" at bounding box center [88, 41] width 18 height 14
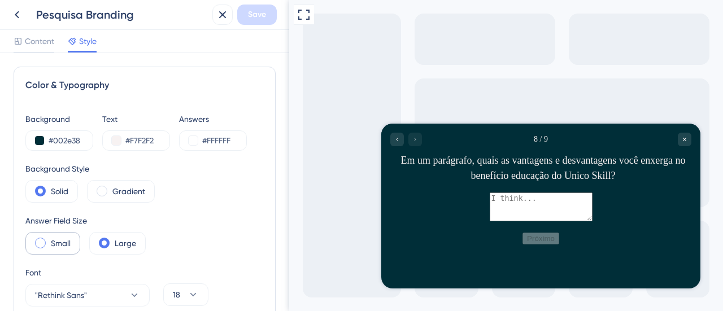
click at [42, 239] on span at bounding box center [40, 243] width 11 height 11
click at [49, 239] on input "radio" at bounding box center [49, 239] width 0 height 0
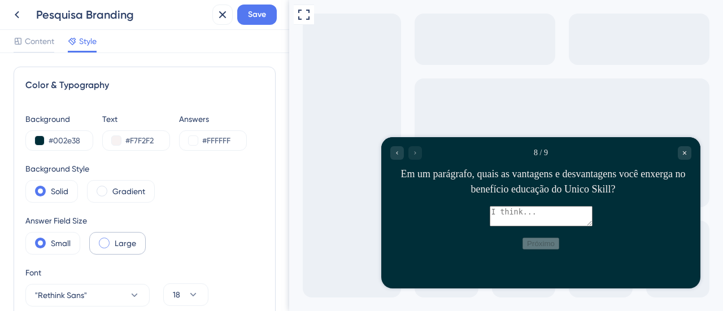
click at [106, 243] on span at bounding box center [104, 243] width 11 height 11
click at [113, 239] on input "radio" at bounding box center [113, 239] width 0 height 0
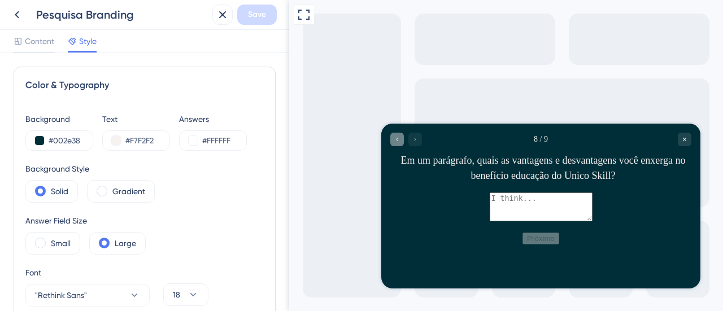
click at [400, 142] on icon "Go to Question 7" at bounding box center [397, 139] width 7 height 7
click at [400, 141] on icon "Go to Question 6" at bounding box center [397, 139] width 7 height 7
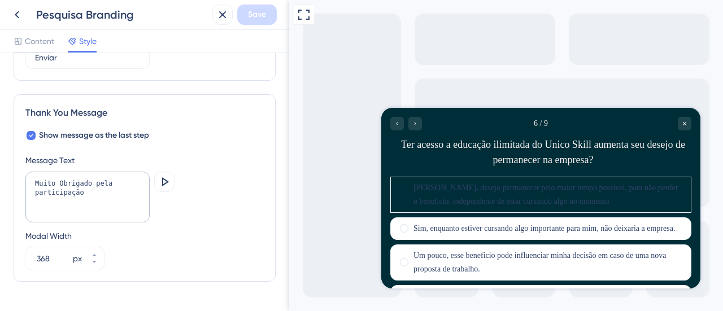
scroll to position [817, 0]
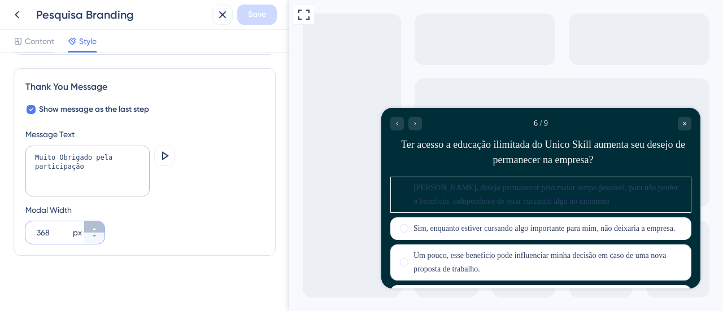
click at [98, 224] on button "368 px" at bounding box center [94, 226] width 20 height 11
click at [95, 235] on icon at bounding box center [94, 236] width 7 height 7
type input "368"
click at [162, 154] on icon at bounding box center [165, 155] width 7 height 8
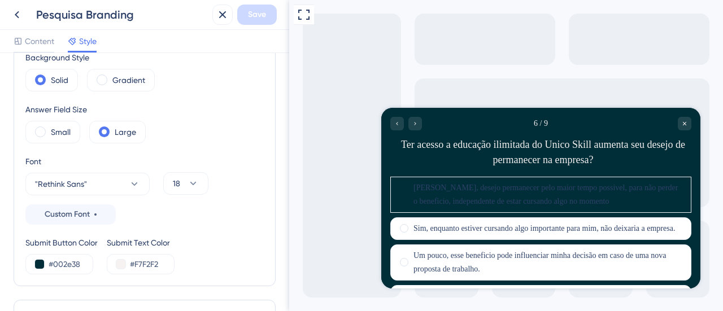
scroll to position [0, 0]
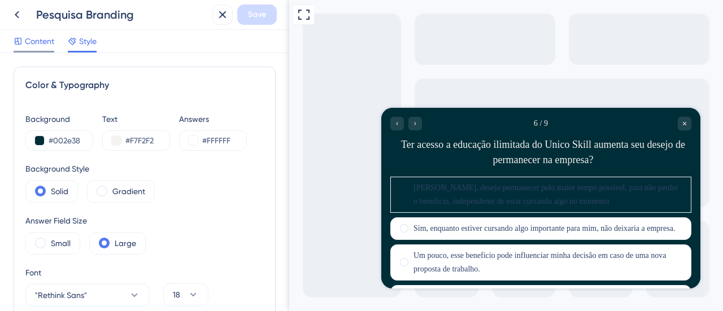
click at [42, 37] on span "Content" at bounding box center [39, 41] width 29 height 14
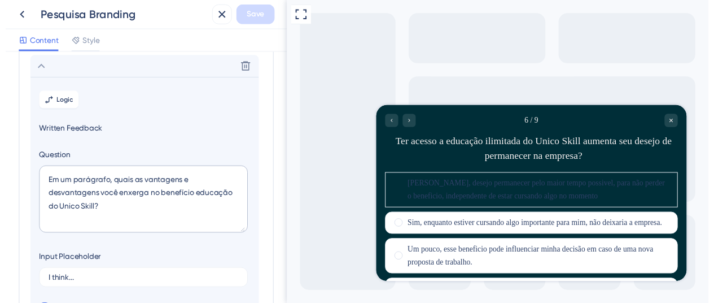
scroll to position [287, 0]
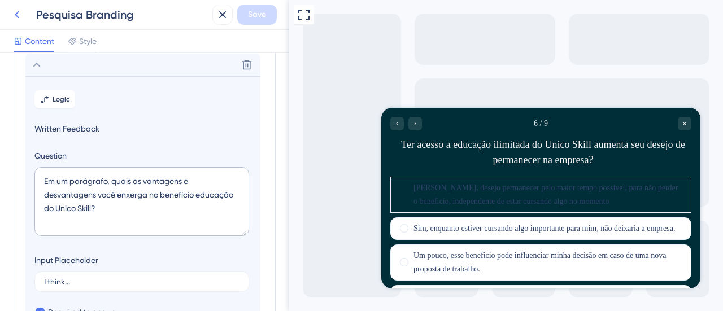
click at [15, 17] on icon at bounding box center [17, 15] width 14 height 14
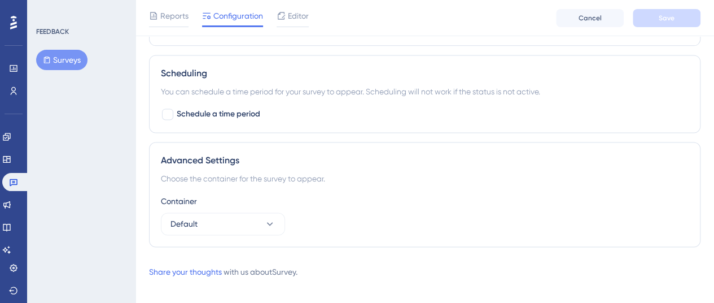
scroll to position [758, 0]
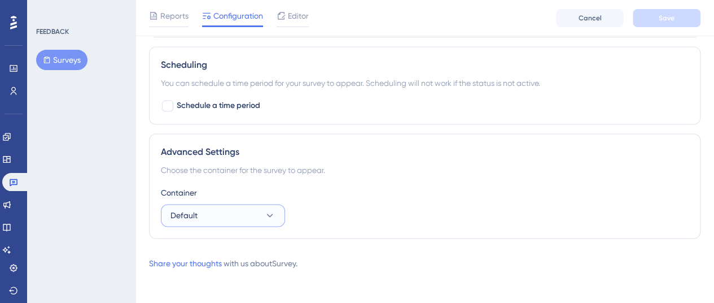
click at [211, 210] on button "Default" at bounding box center [223, 215] width 124 height 23
click at [105, 202] on div "FEEDBACK Surveys" at bounding box center [81, 151] width 108 height 303
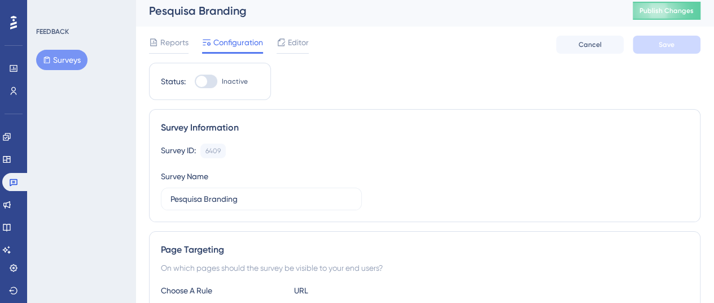
scroll to position [0, 0]
